Goal: Transaction & Acquisition: Obtain resource

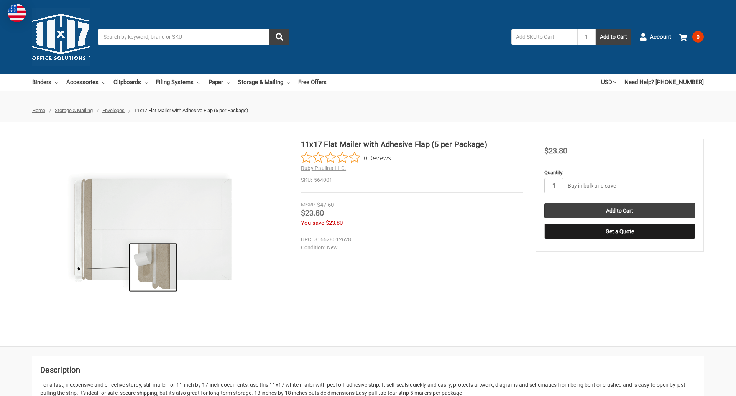
click at [553, 186] on input "1" at bounding box center [553, 185] width 19 height 15
click at [619, 231] on button "Get a Quote" at bounding box center [619, 230] width 151 height 15
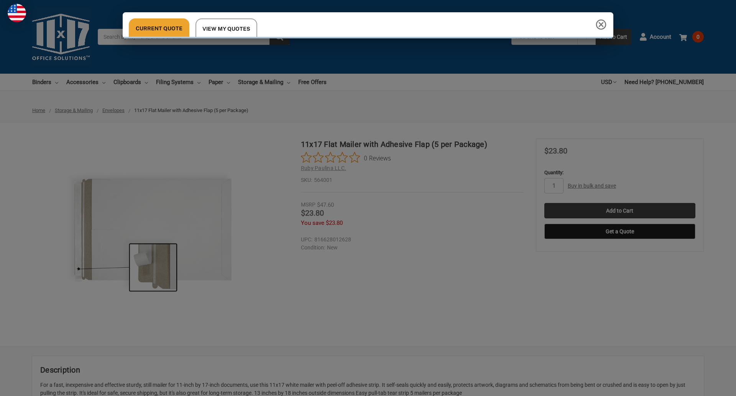
click at [619, 210] on div "Current Quote View My Quotes Request a Quote 11x17 Inc. Quote Contact Details N…" at bounding box center [368, 198] width 736 height 396
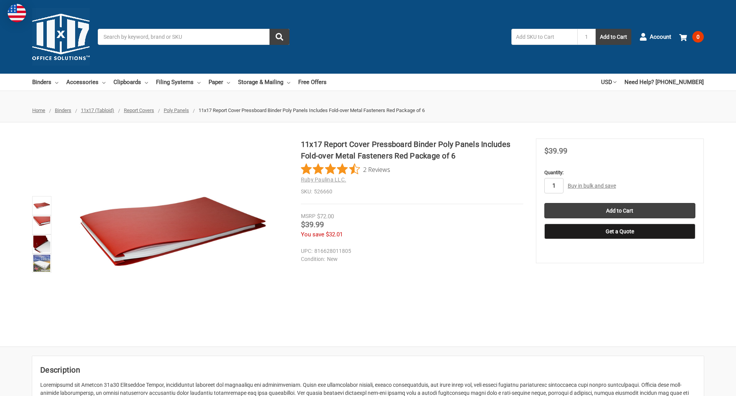
click at [553, 186] on input "1" at bounding box center [553, 185] width 19 height 15
type input "2"
click at [619, 231] on button "Get a Quote" at bounding box center [619, 230] width 151 height 15
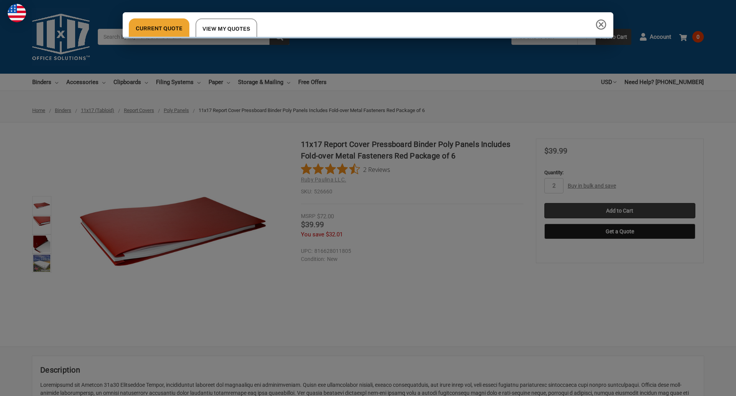
click at [619, 210] on div "Current Quote View My Quotes Request a Quote 11x17 Inc. Quote Contact Details N…" at bounding box center [368, 198] width 736 height 396
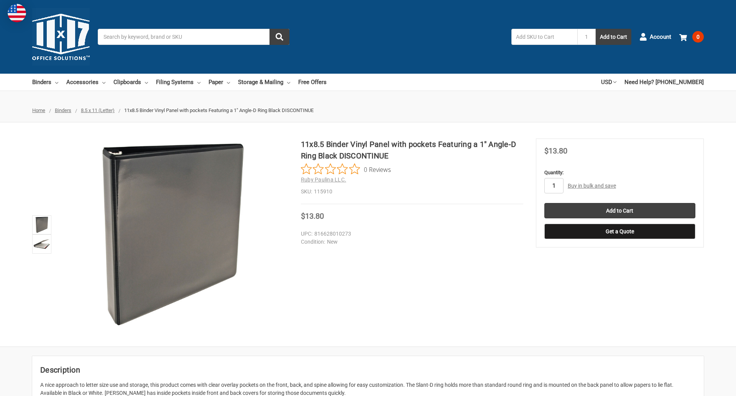
click at [553, 186] on input "1" at bounding box center [553, 185] width 19 height 15
type input "2"
click at [619, 231] on button "Get a Quote" at bounding box center [619, 230] width 151 height 15
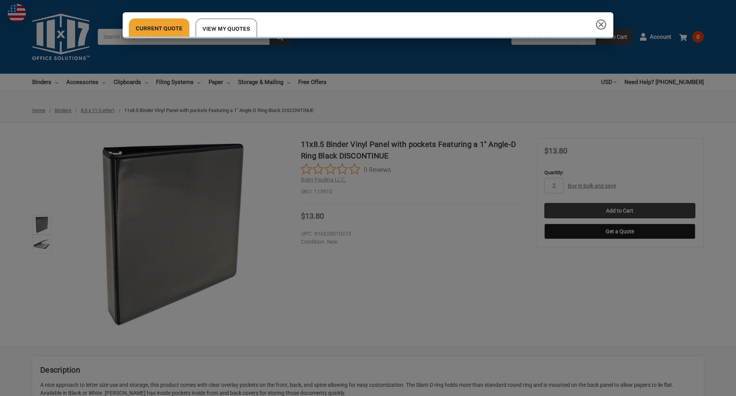
click at [619, 210] on div "Current Quote View My Quotes" at bounding box center [368, 198] width 736 height 396
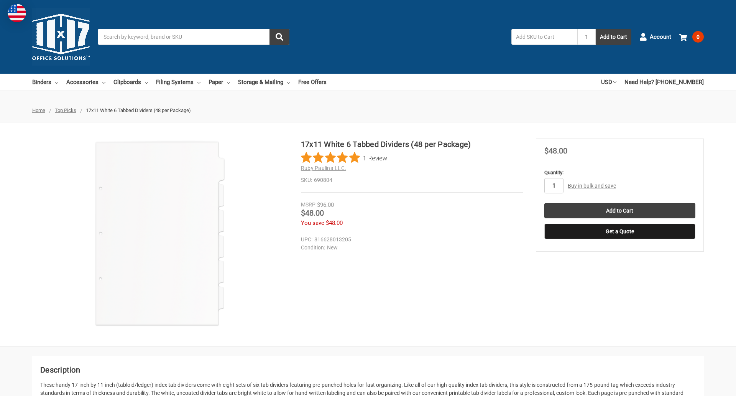
click at [553, 186] on input "1" at bounding box center [553, 185] width 19 height 15
type input "4"
click at [619, 231] on button "Get a Quote" at bounding box center [619, 230] width 151 height 15
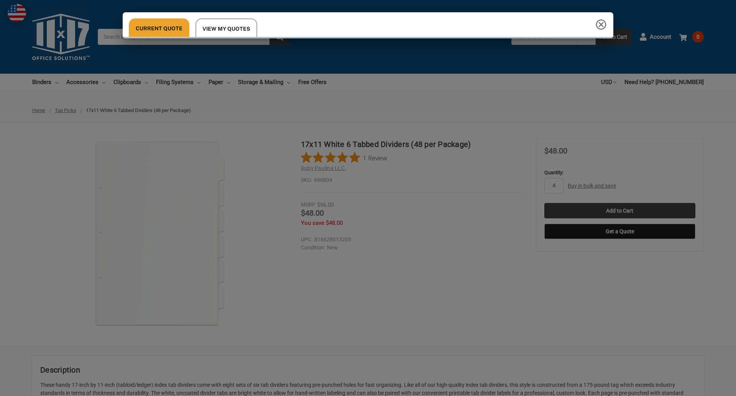
click at [619, 210] on div "Current Quote View My Quotes Request a Quote 11x17 Inc. Quote Contact Details N…" at bounding box center [368, 198] width 736 height 396
